Goal: Obtain resource: Download file/media

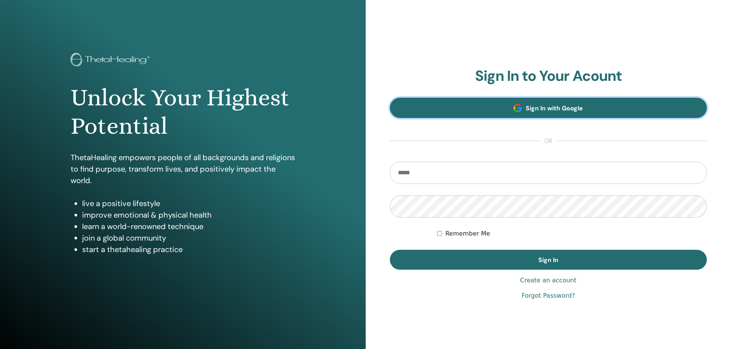
click at [563, 109] on span "Sign In with Google" at bounding box center [554, 108] width 57 height 8
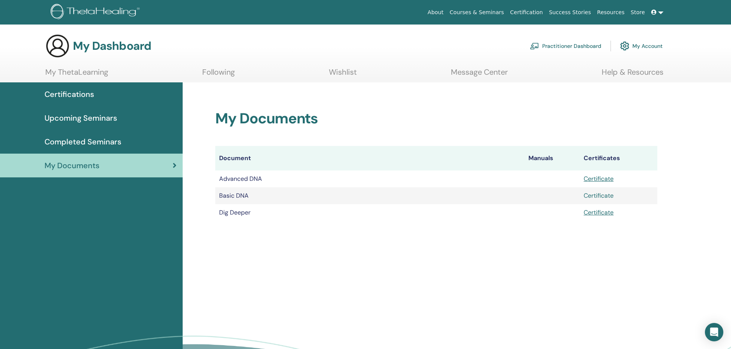
click at [597, 196] on link "Certificate" at bounding box center [598, 196] width 30 height 8
